Goal: Information Seeking & Learning: Learn about a topic

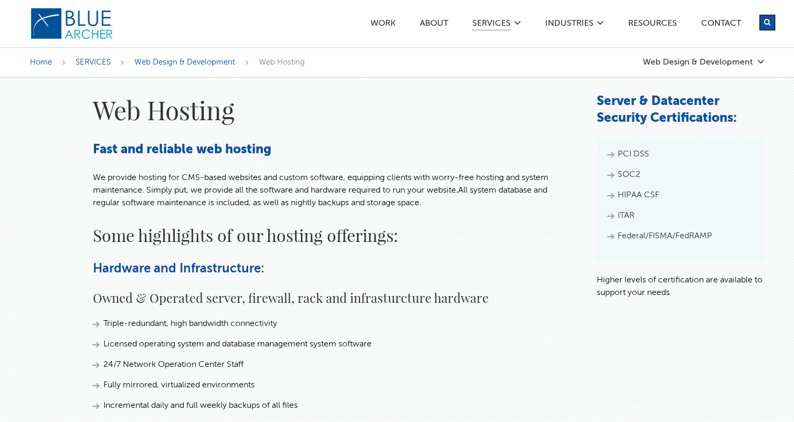
click at [610, 174] on li "SOC2" at bounding box center [680, 174] width 147 height 13
click at [611, 157] on li "PCI DSS" at bounding box center [680, 154] width 147 height 13
click at [614, 175] on li "SOC2" at bounding box center [680, 174] width 147 height 13
click at [615, 195] on li "HIPAA CSF" at bounding box center [680, 195] width 147 height 13
drag, startPoint x: 639, startPoint y: 175, endPoint x: 619, endPoint y: 174, distance: 20.0
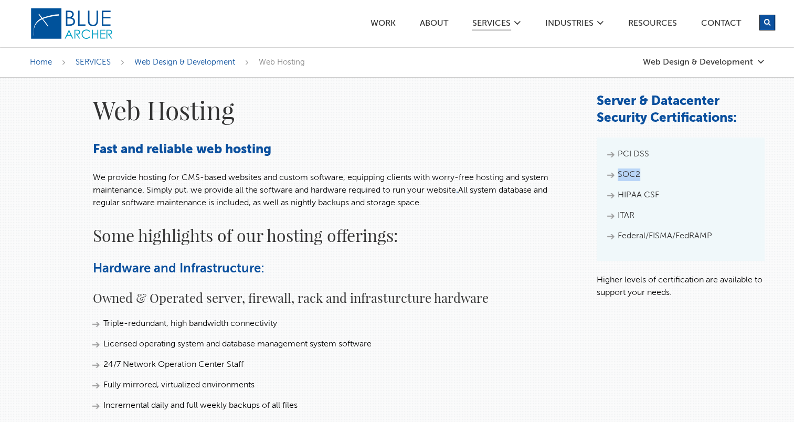
click at [619, 174] on li "SOC2" at bounding box center [680, 174] width 147 height 13
click at [307, 142] on h3 "Fast and reliable web hosting" at bounding box center [333, 150] width 483 height 17
click at [263, 146] on h3 "Fast and reliable web hosting" at bounding box center [333, 150] width 483 height 17
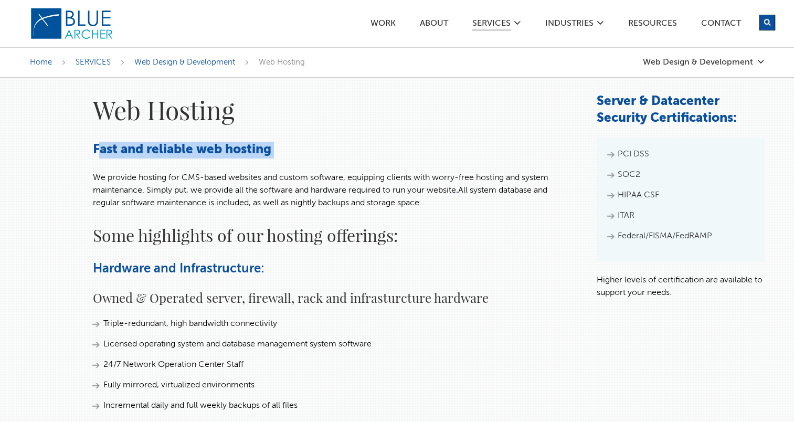
click at [263, 146] on h3 "Fast and reliable web hosting" at bounding box center [333, 150] width 483 height 17
drag, startPoint x: 263, startPoint y: 146, endPoint x: 236, endPoint y: 151, distance: 27.1
click at [236, 151] on h3 "Fast and reliable web hosting" at bounding box center [333, 150] width 483 height 17
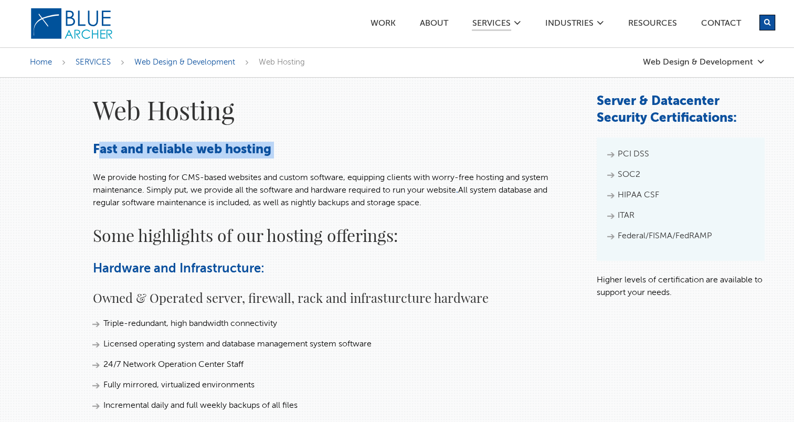
drag, startPoint x: 236, startPoint y: 151, endPoint x: 208, endPoint y: 151, distance: 27.8
click at [208, 151] on h3 "Fast and reliable web hosting" at bounding box center [333, 150] width 483 height 17
click at [597, 187] on blockquote "PCI DSS SOC2 HIPAA CSF ITAR Federal/FISMA/FedRAMP" at bounding box center [681, 199] width 168 height 123
click at [478, 120] on h1 "Web Hosting" at bounding box center [333, 109] width 483 height 33
